Goal: Information Seeking & Learning: Learn about a topic

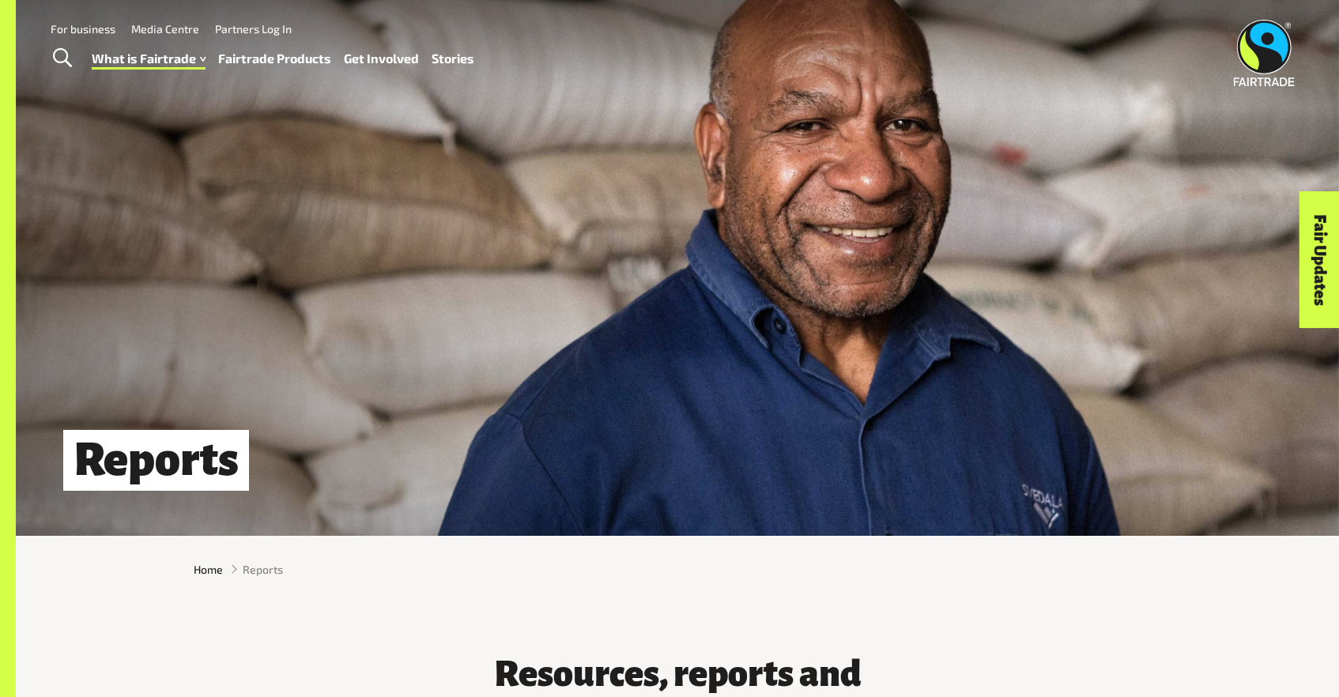
click at [256, 55] on link "Fairtrade Products" at bounding box center [274, 58] width 113 height 23
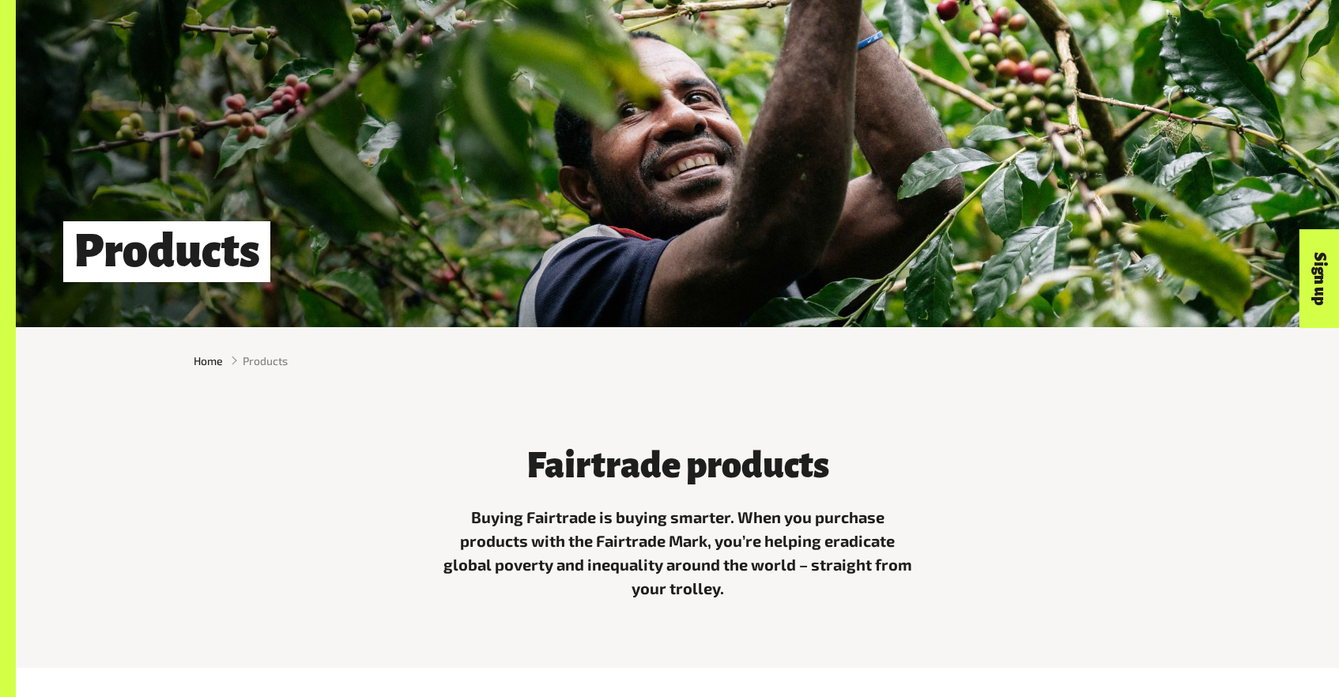
scroll to position [420, 0]
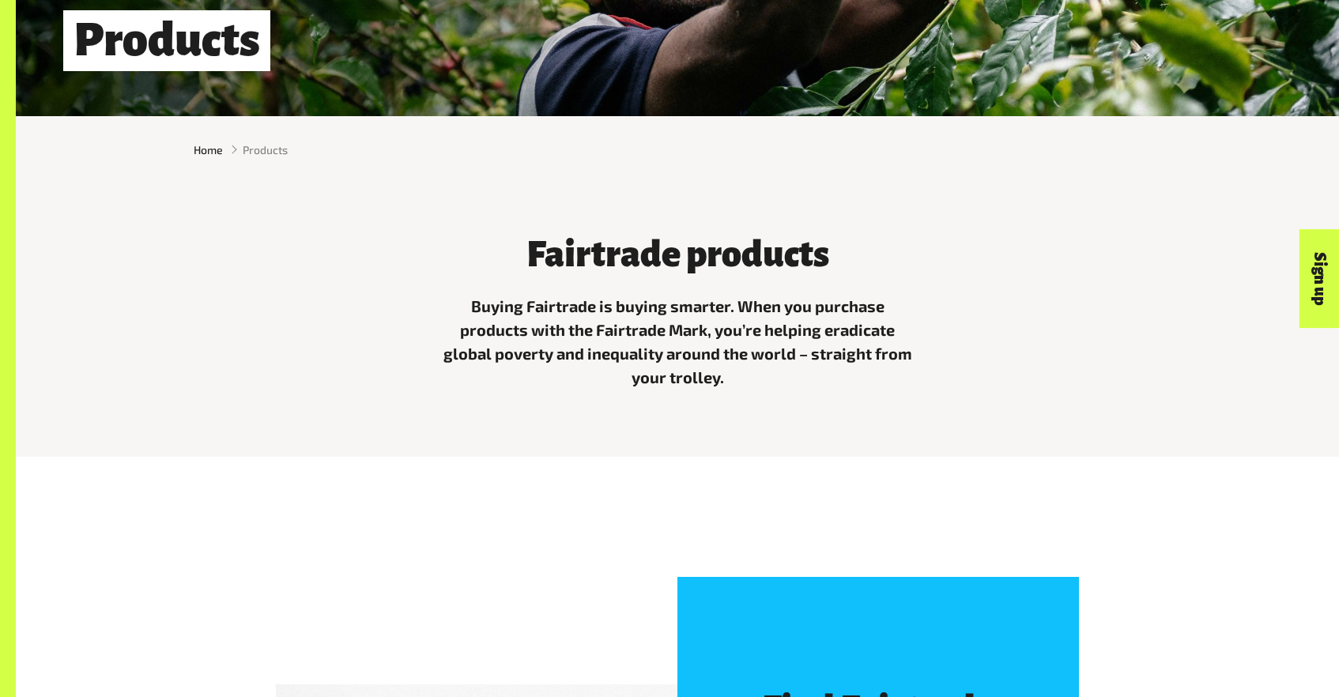
click at [902, 368] on p "Buying Fairtrade is buying smarter. When you purchase products with the Fairtra…" at bounding box center [677, 341] width 474 height 95
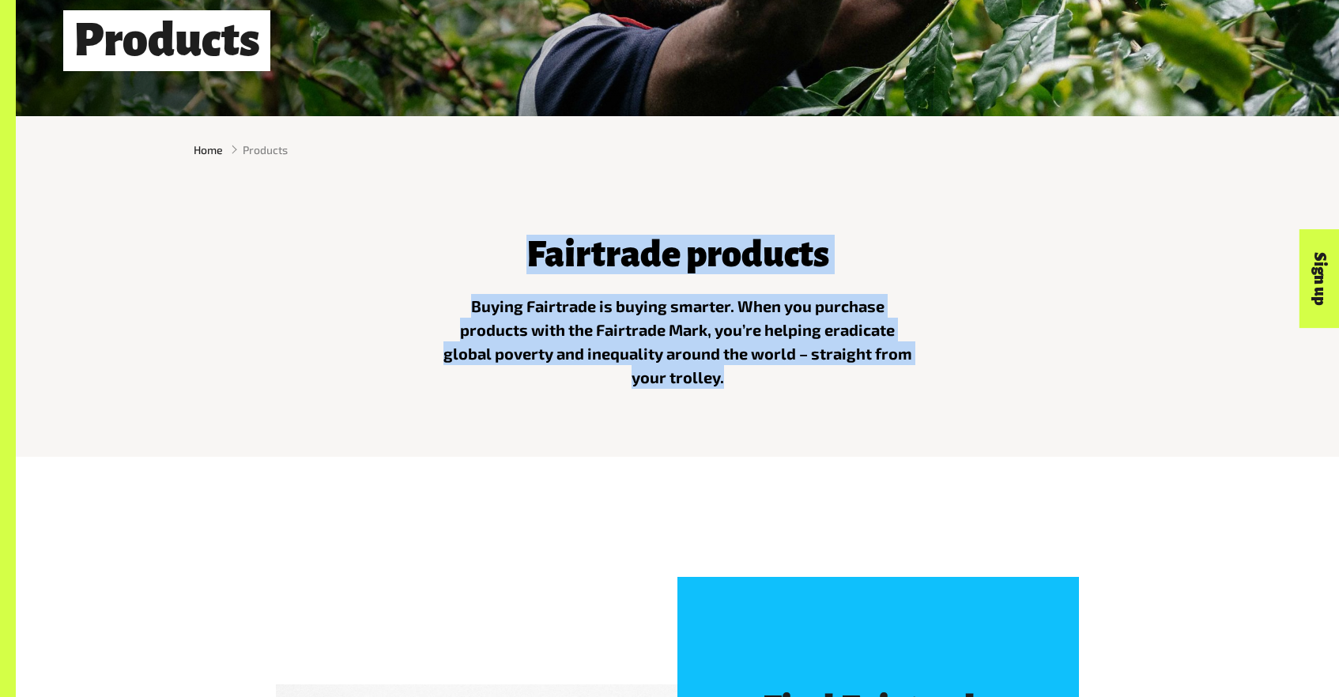
drag, startPoint x: 746, startPoint y: 379, endPoint x: 533, endPoint y: 254, distance: 246.1
click at [533, 253] on div "Fairtrade products Buying Fairtrade is buying smarter. When you purchase produc…" at bounding box center [677, 308] width 493 height 187
copy div "Fairtrade products Buying Fairtrade is buying smarter. When you purchase produc…"
